Goal: Information Seeking & Learning: Learn about a topic

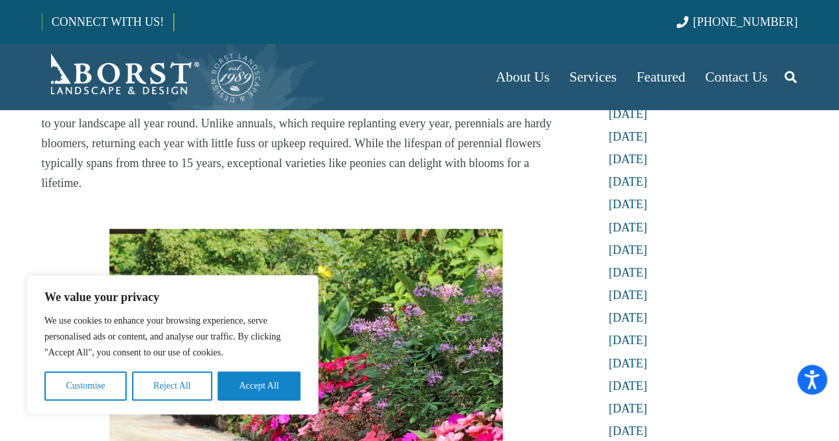
scroll to position [367, 0]
click at [284, 399] on button "Accept All" at bounding box center [259, 386] width 83 height 29
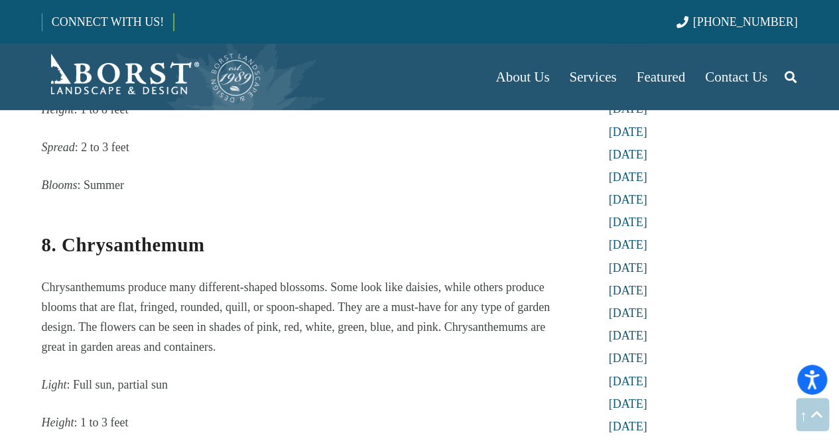
scroll to position [3757, 0]
drag, startPoint x: 207, startPoint y: 149, endPoint x: 63, endPoint y: 125, distance: 146.0
click at [63, 212] on h3 "8. Chrysanthemum" at bounding box center [307, 235] width 530 height 46
copy strong "Chrysanthemum"
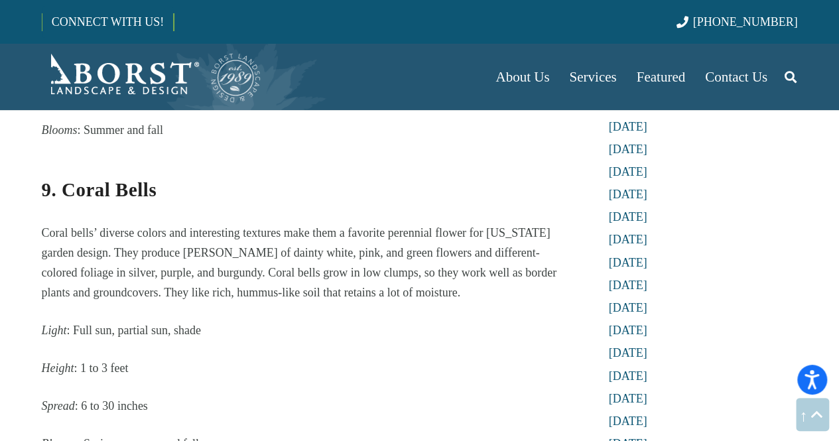
scroll to position [4011, 0]
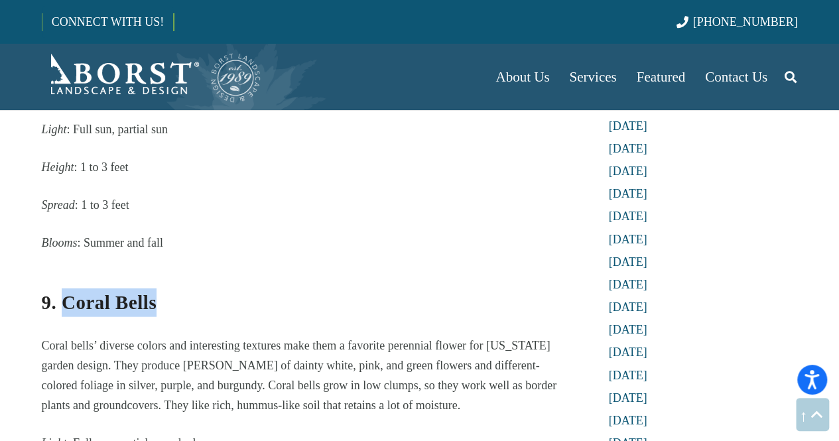
drag, startPoint x: 159, startPoint y: 208, endPoint x: 66, endPoint y: 190, distance: 94.5
click at [66, 271] on h3 "9. Coral Bells" at bounding box center [307, 294] width 530 height 46
copy strong "Coral Bells"
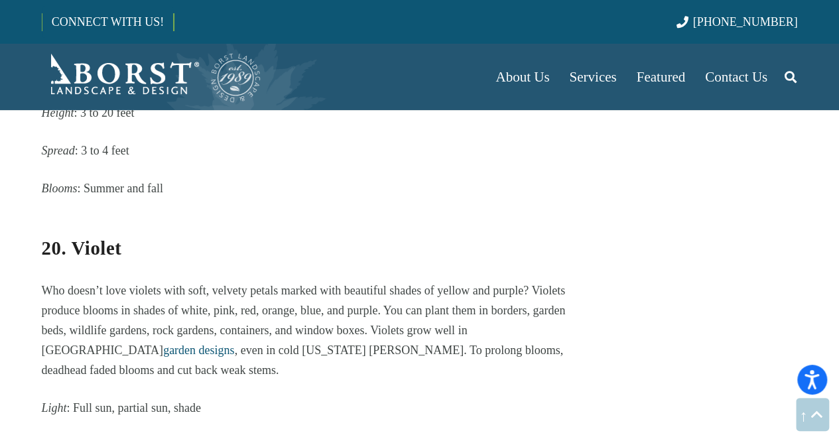
scroll to position [8095, 0]
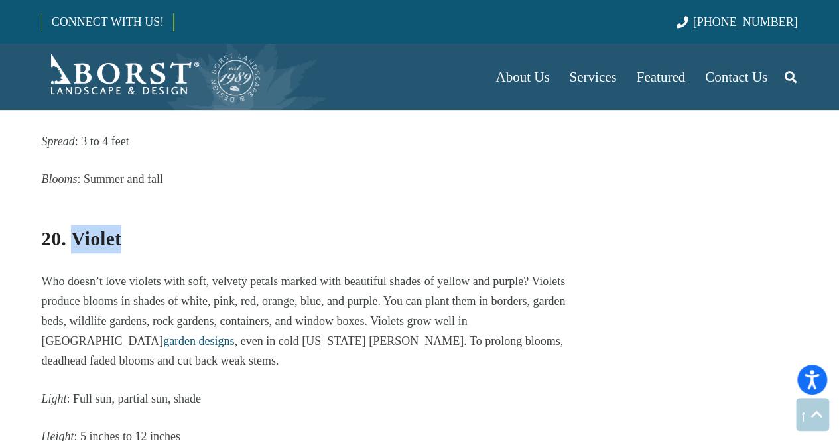
drag, startPoint x: 119, startPoint y: 137, endPoint x: 77, endPoint y: 141, distance: 42.7
click at [77, 228] on strong "20. Violet" at bounding box center [82, 238] width 80 height 21
copy strong "Violet"
